Goal: Task Accomplishment & Management: Manage account settings

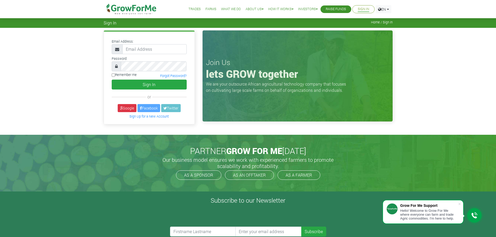
click at [363, 6] on li "Sign In" at bounding box center [364, 9] width 22 height 8
click at [362, 10] on link "Sign In" at bounding box center [363, 9] width 11 height 5
click at [125, 109] on link "Google" at bounding box center [127, 108] width 19 height 8
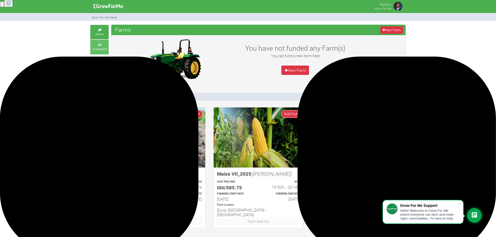
click at [102, 47] on link "Investments" at bounding box center [99, 47] width 18 height 14
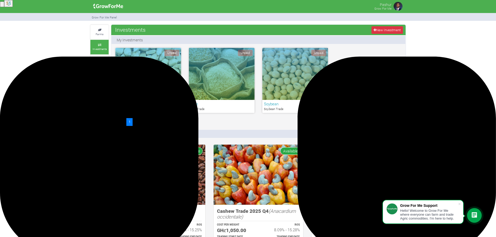
click at [289, 75] on div "Unpaid" at bounding box center [295, 74] width 66 height 52
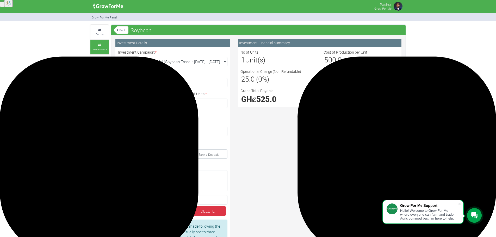
click at [370, 115] on span "Show Your Investment Calculator" at bounding box center [374, 114] width 49 height 5
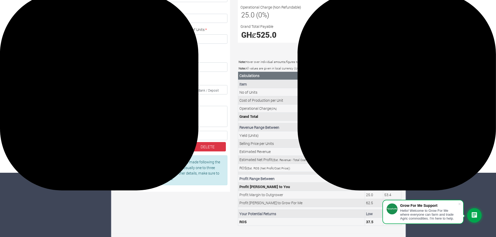
scroll to position [65, 0]
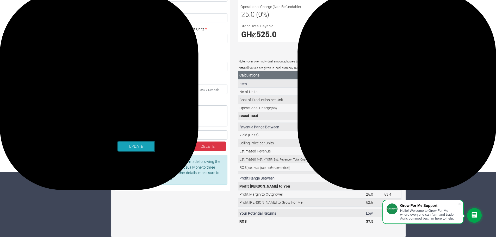
click at [138, 143] on button "UPDATE" at bounding box center [136, 146] width 36 height 9
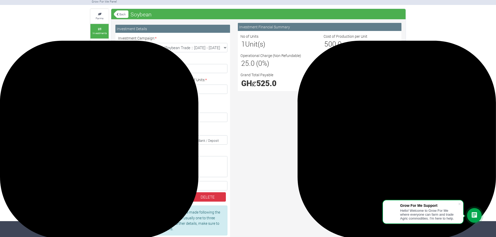
scroll to position [33, 0]
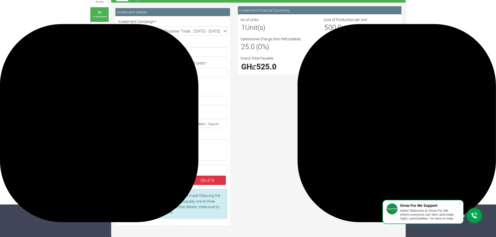
click at [476, 211] on div at bounding box center [474, 215] width 15 height 15
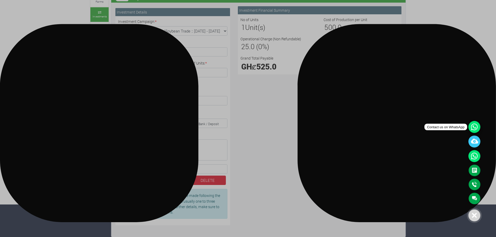
click at [472, 130] on icon at bounding box center [475, 127] width 12 height 12
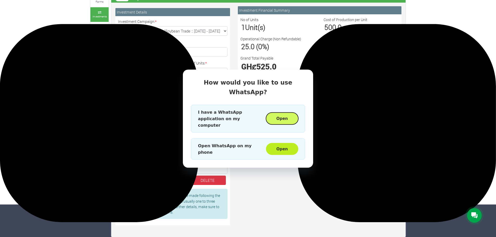
click at [280, 115] on button "Open" at bounding box center [282, 119] width 32 height 12
